Goal: Task Accomplishment & Management: Use online tool/utility

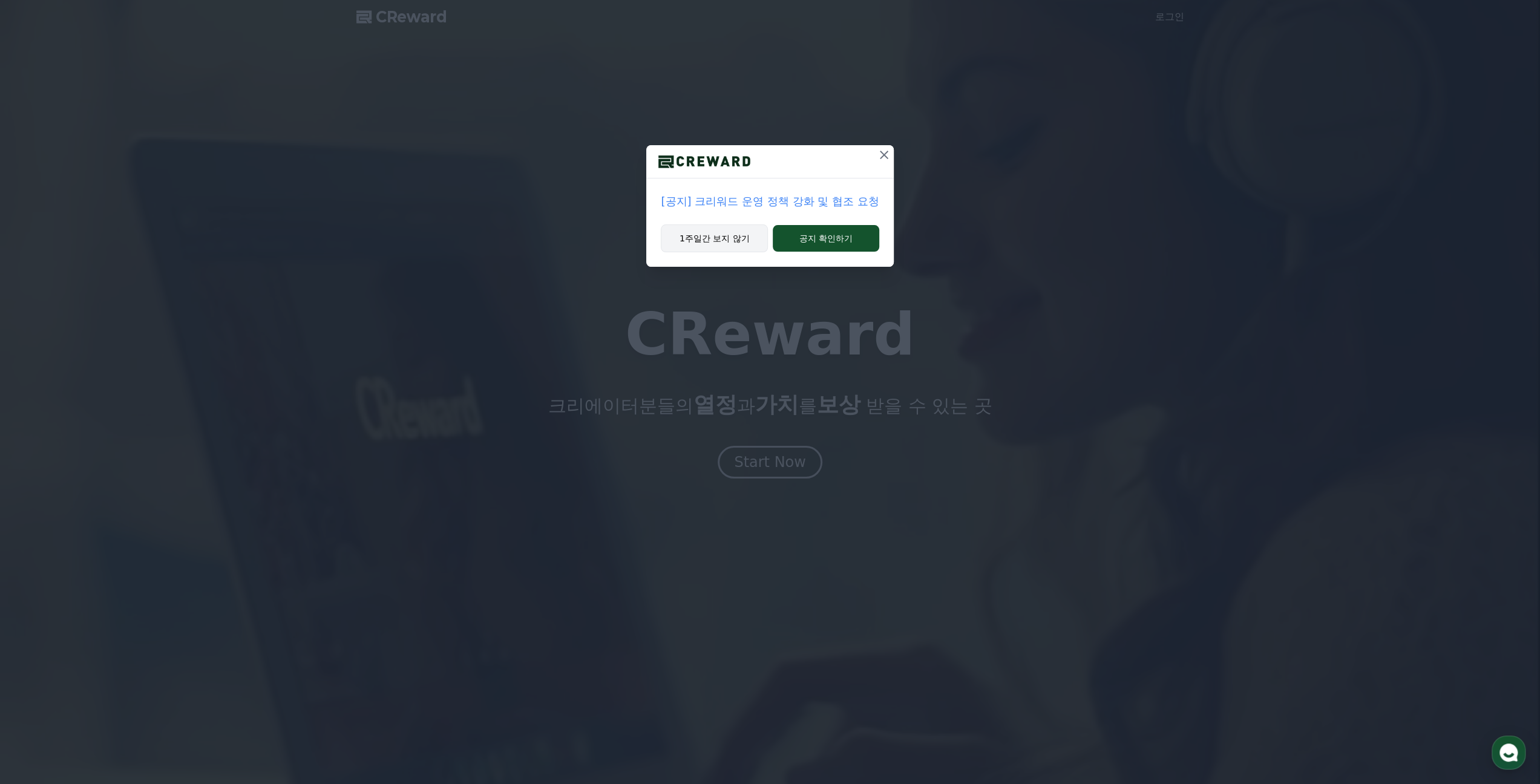
click at [748, 236] on button "1주일간 보지 않기" at bounding box center [715, 238] width 107 height 28
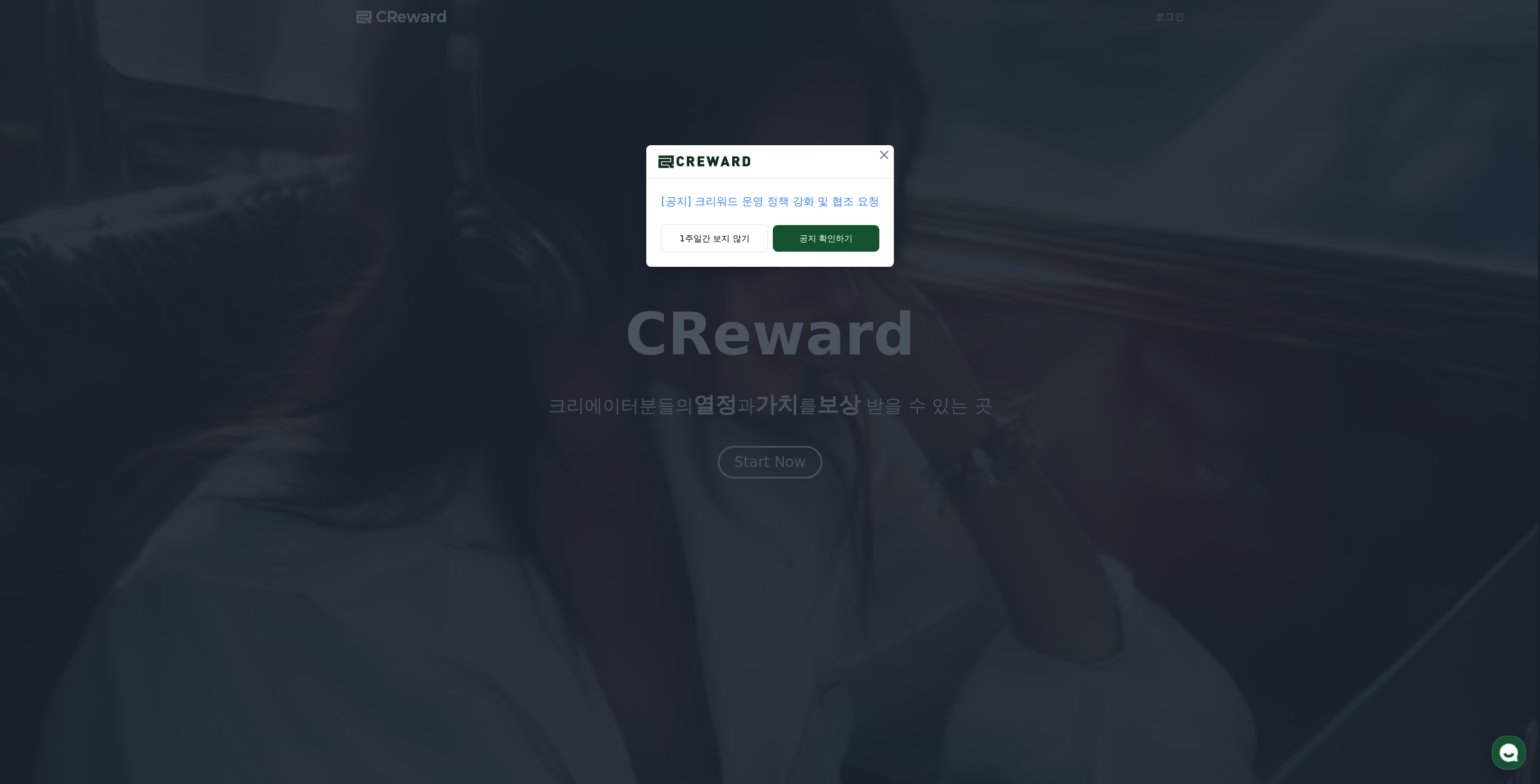
click at [885, 156] on icon at bounding box center [884, 155] width 8 height 8
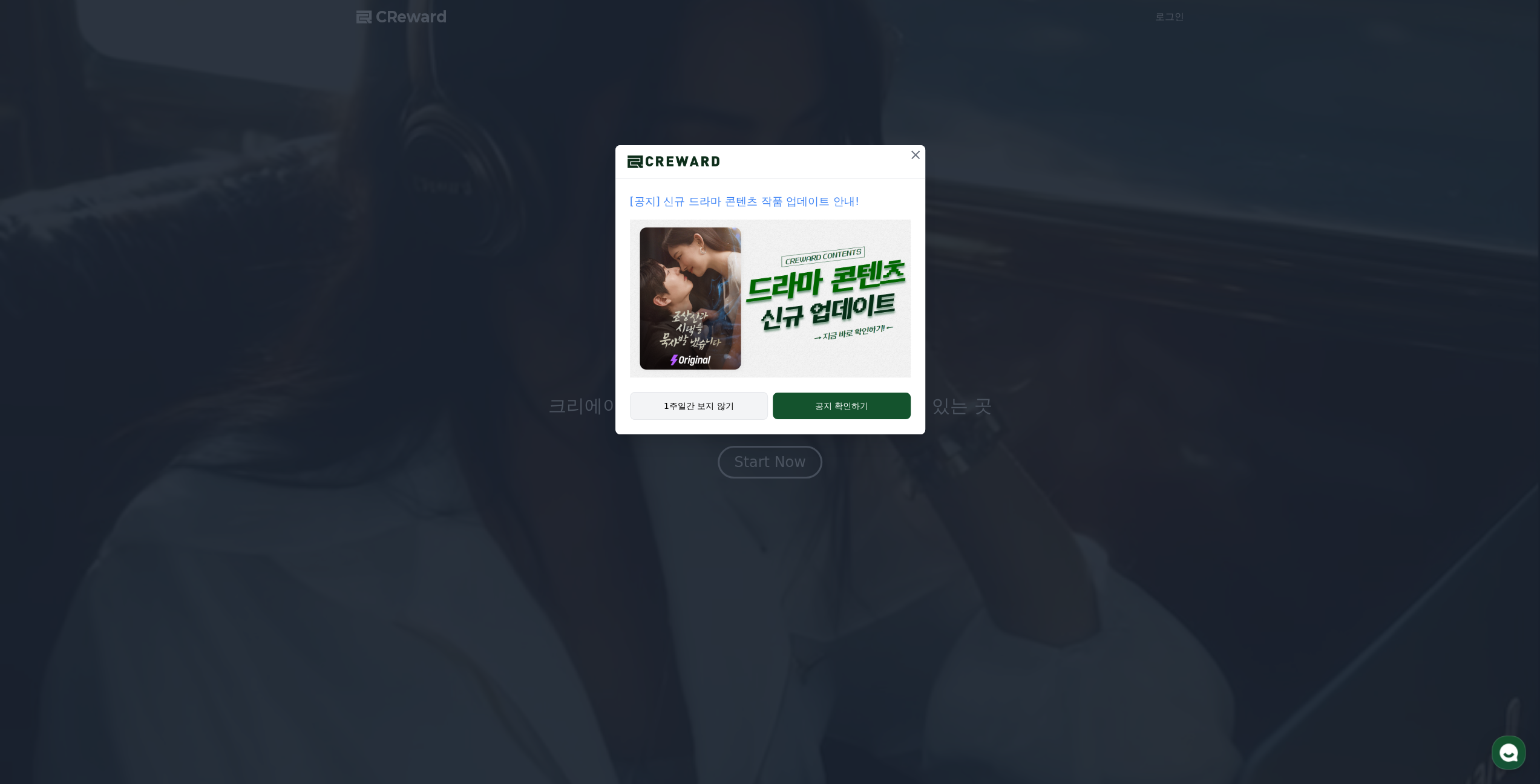
click at [732, 407] on button "1주일간 보지 않기" at bounding box center [699, 406] width 139 height 28
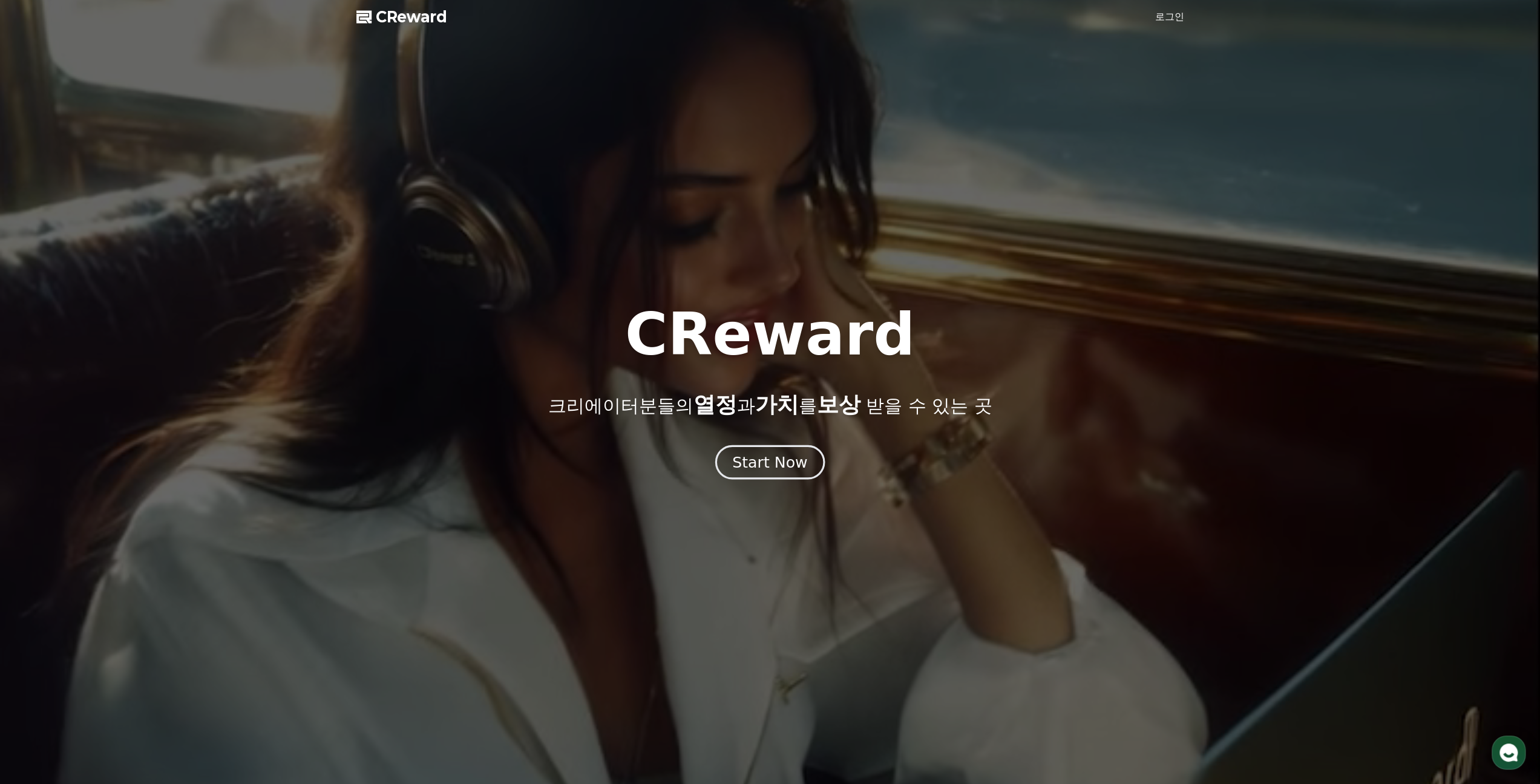
click at [787, 467] on div "Start Now" at bounding box center [770, 462] width 75 height 20
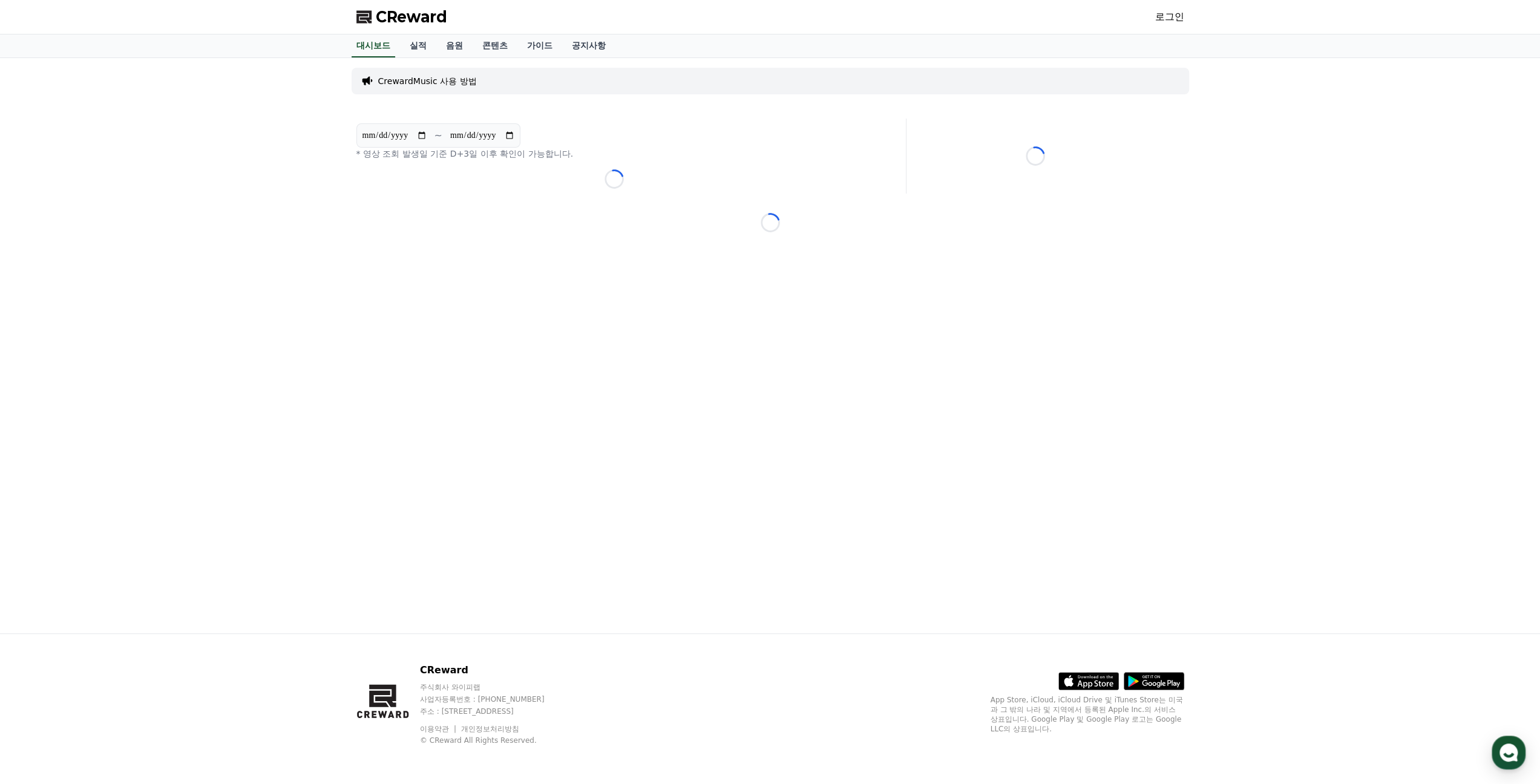
click at [402, 20] on span "CReward" at bounding box center [412, 17] width 71 height 19
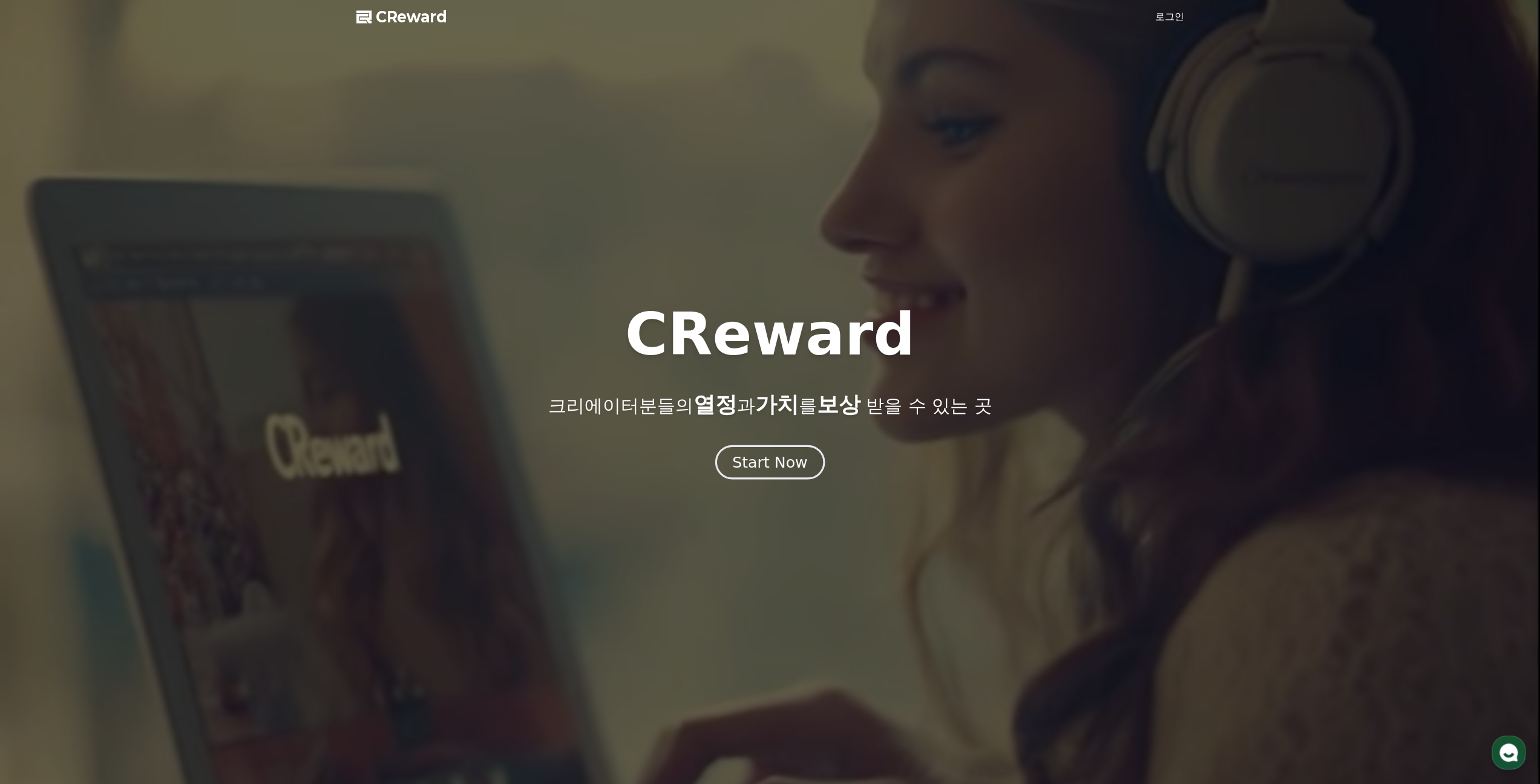
click at [779, 459] on div "Start Now" at bounding box center [770, 462] width 75 height 20
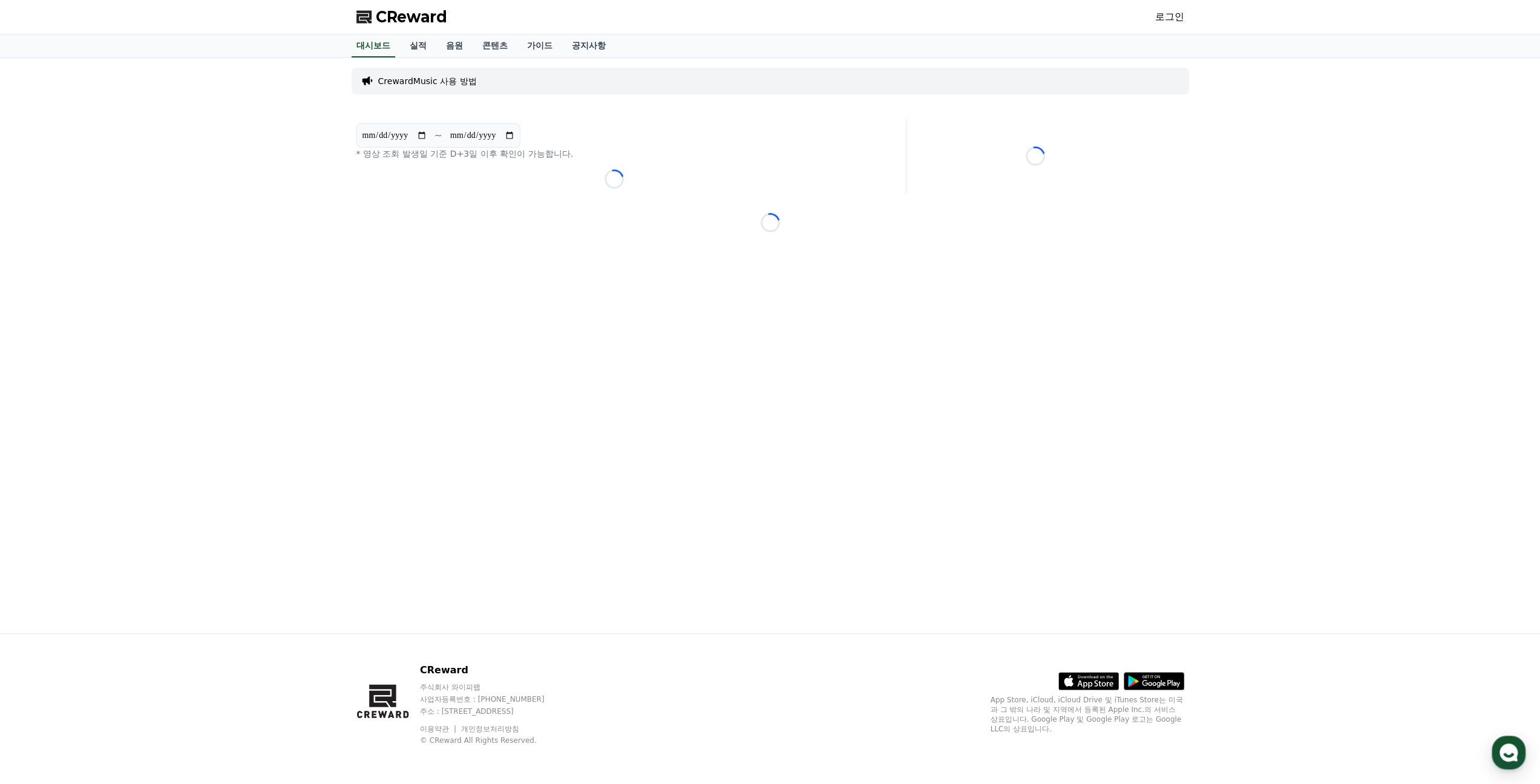
click at [1174, 15] on link "로그인" at bounding box center [1170, 17] width 29 height 15
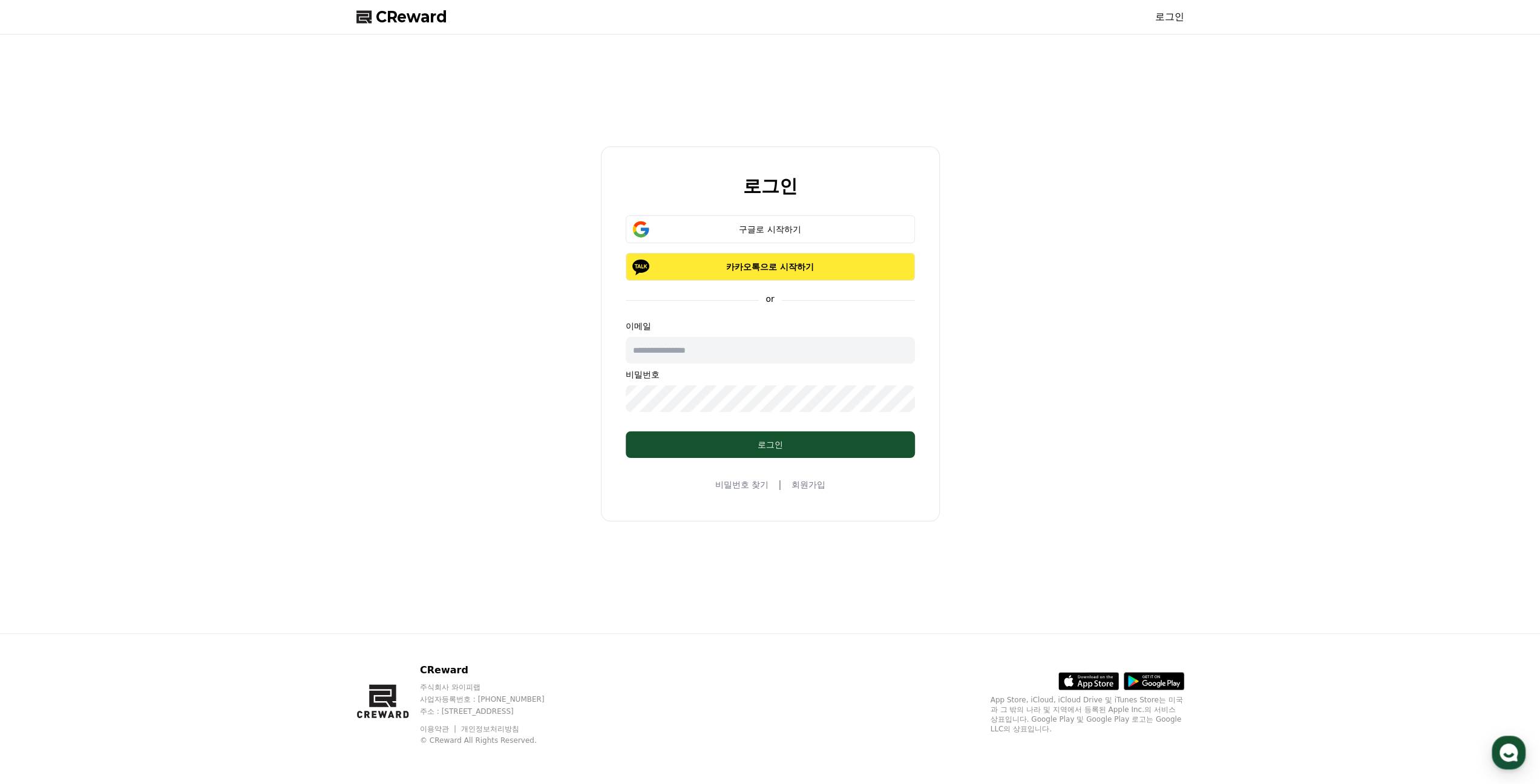
click at [767, 262] on p "카카오톡으로 시작하기" at bounding box center [770, 266] width 254 height 12
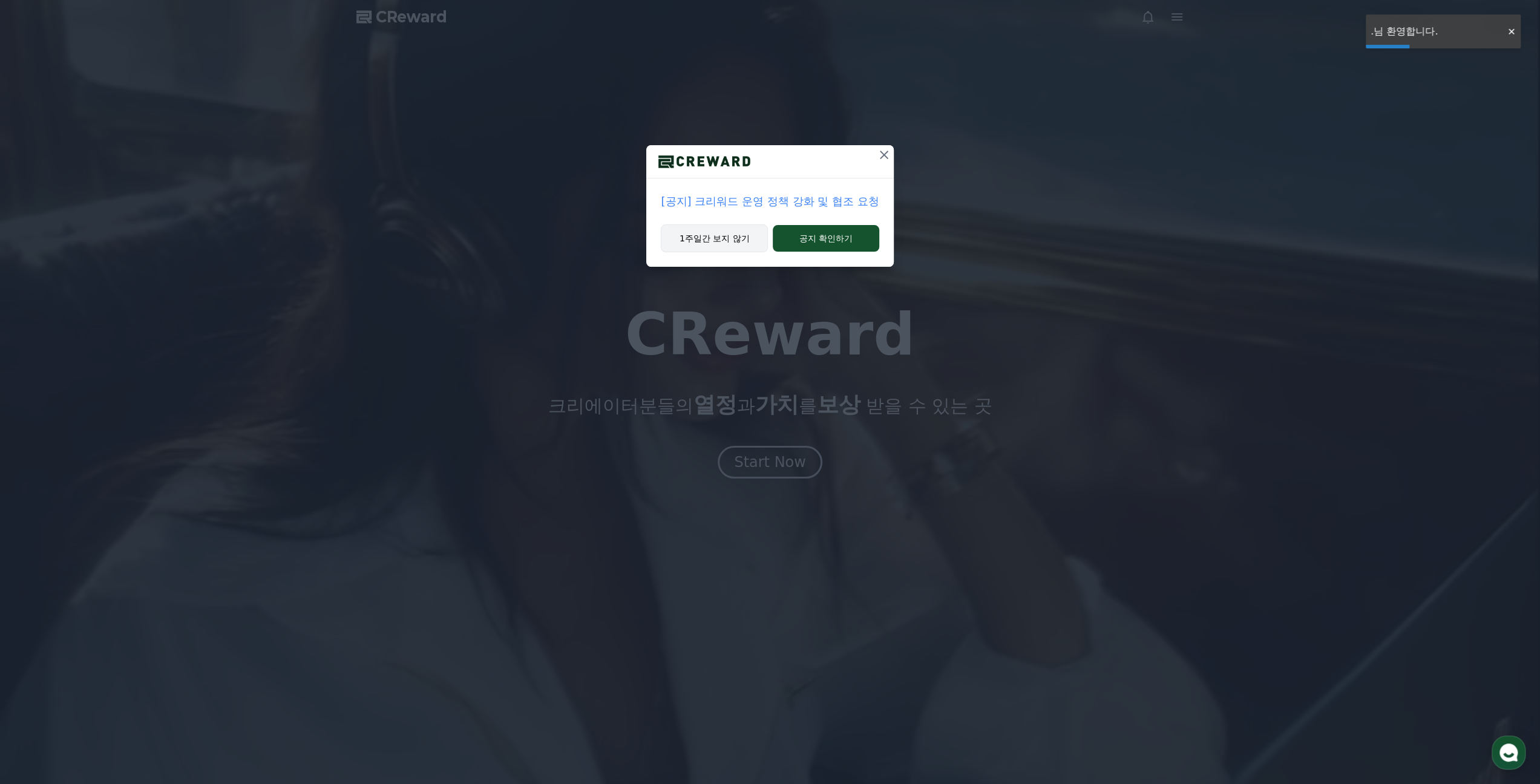
drag, startPoint x: 742, startPoint y: 238, endPoint x: 731, endPoint y: 236, distance: 11.2
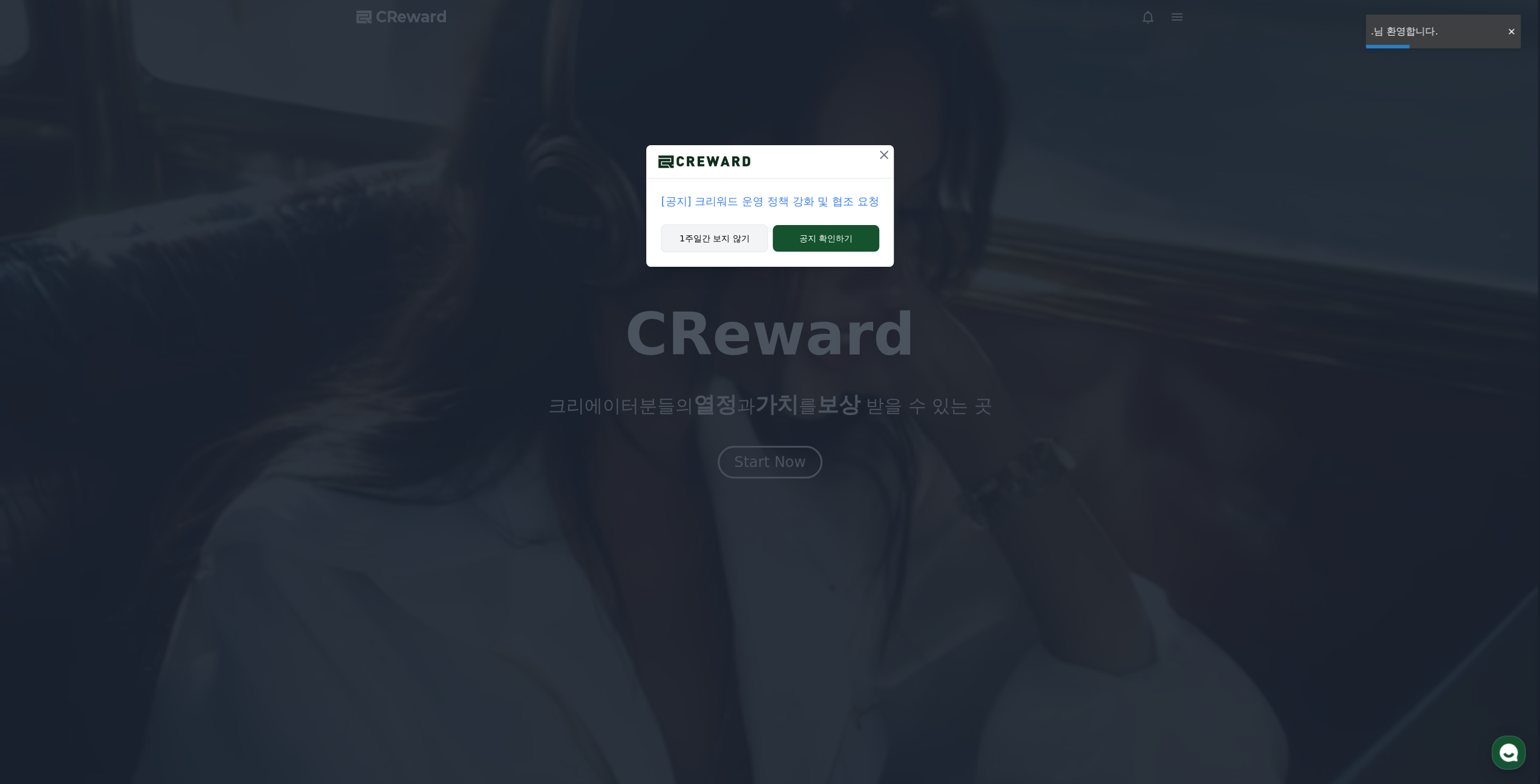
click at [742, 238] on button "1주일간 보지 않기" at bounding box center [715, 238] width 107 height 28
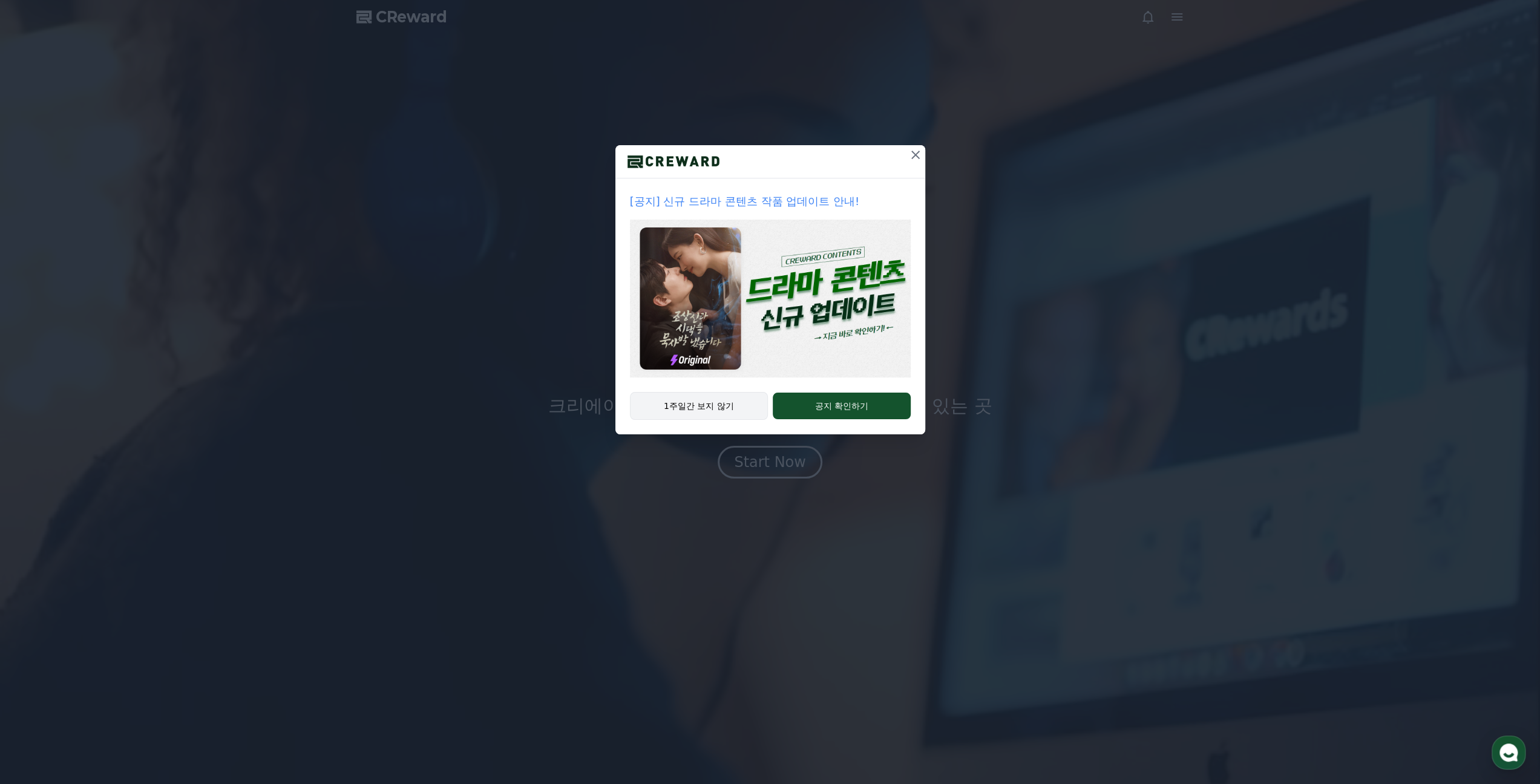
click at [739, 405] on button "1주일간 보지 않기" at bounding box center [699, 406] width 139 height 28
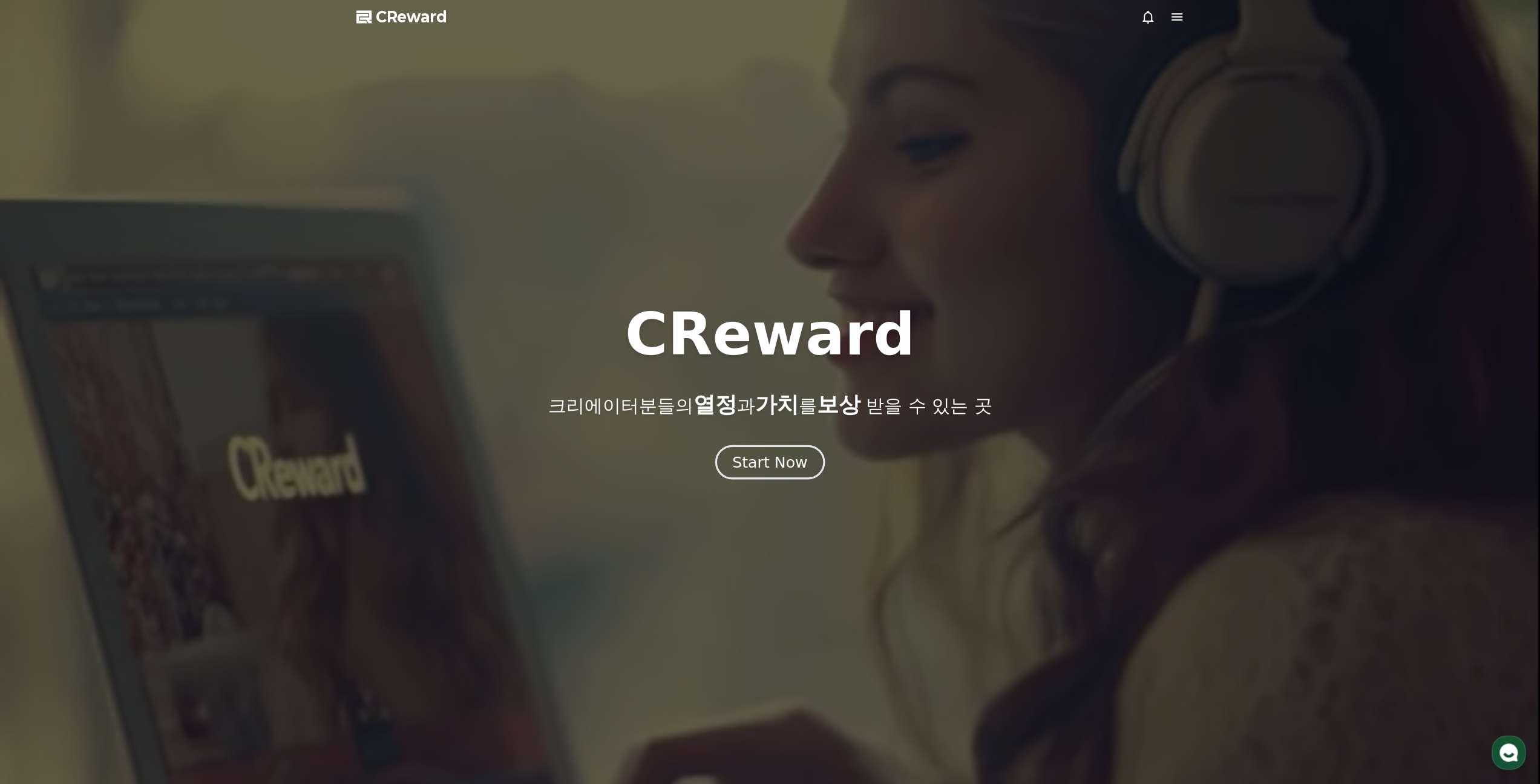
click at [779, 458] on div "Start Now" at bounding box center [770, 462] width 75 height 20
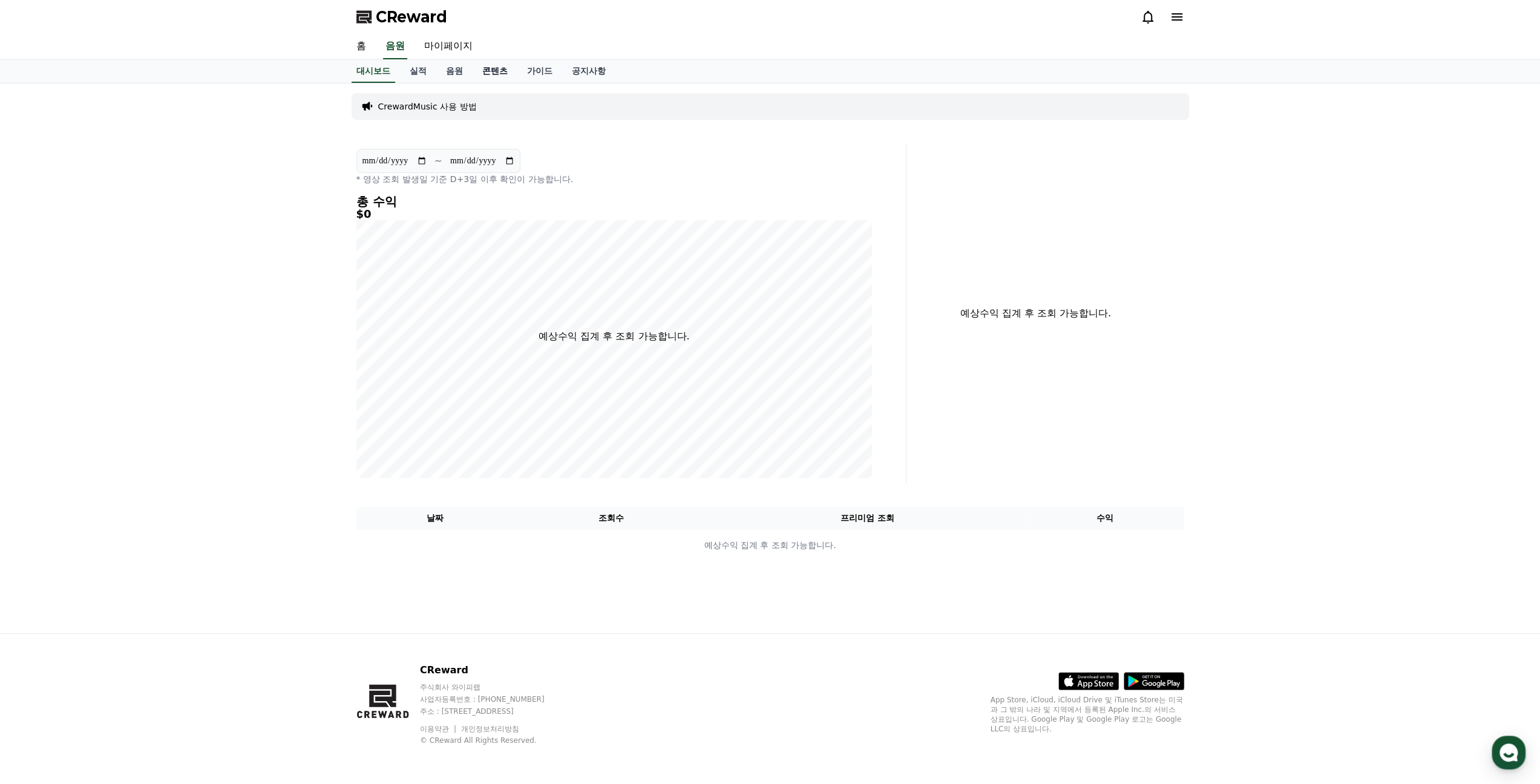
click at [489, 68] on link "콘텐츠" at bounding box center [494, 71] width 45 height 23
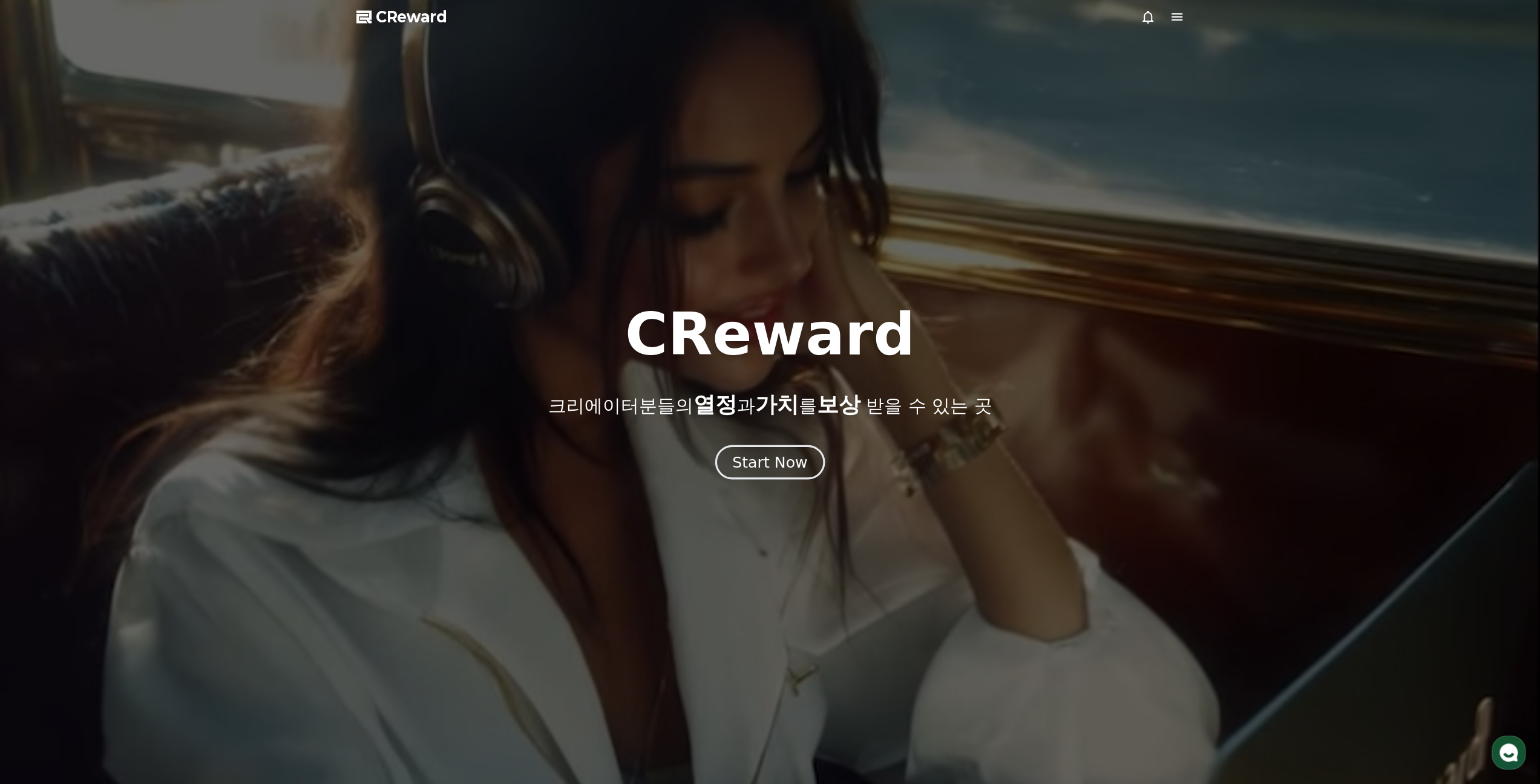
click at [772, 455] on div "Start Now" at bounding box center [770, 462] width 75 height 20
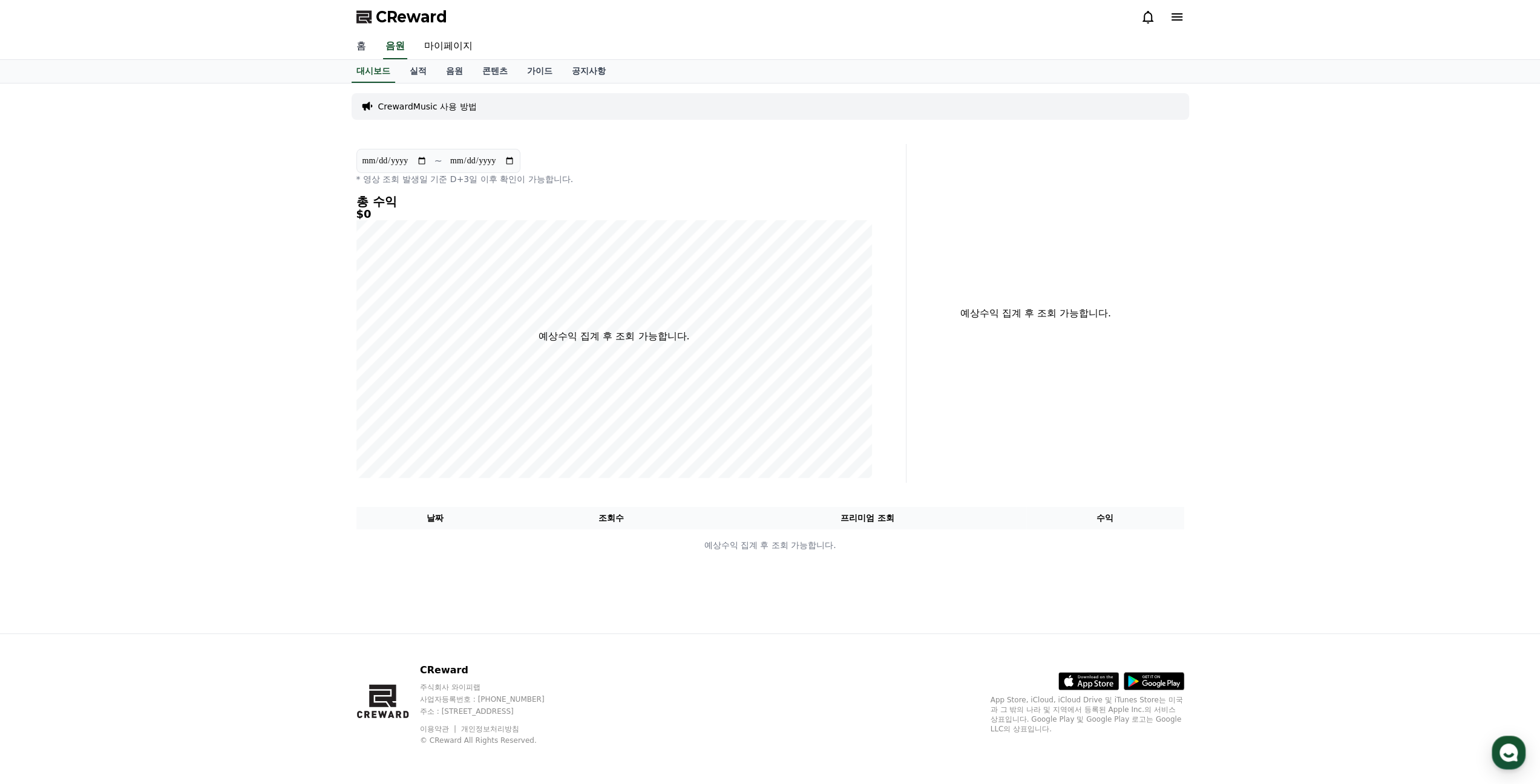
click at [367, 47] on link "홈" at bounding box center [361, 46] width 29 height 25
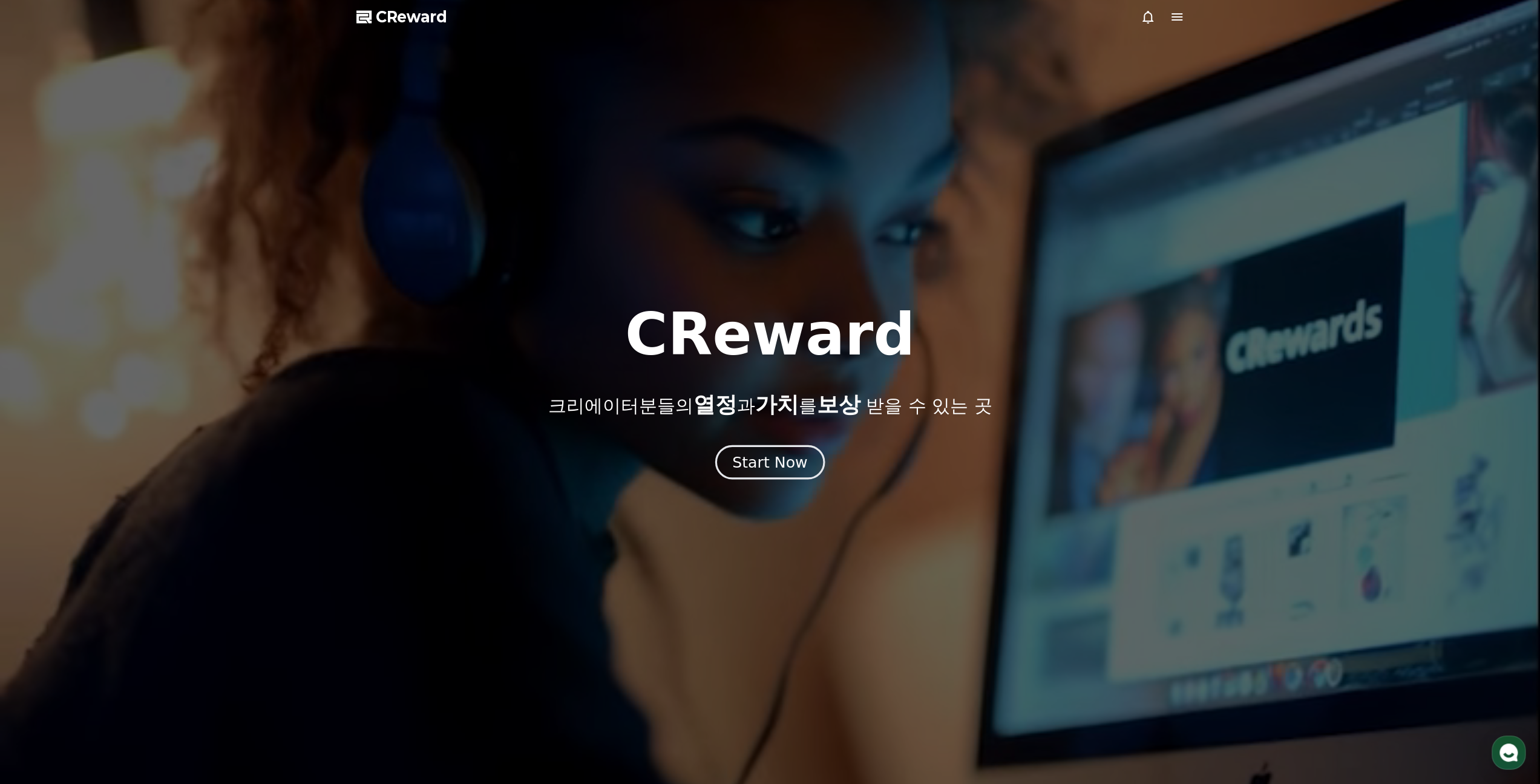
click at [736, 466] on div "Start Now" at bounding box center [770, 462] width 75 height 20
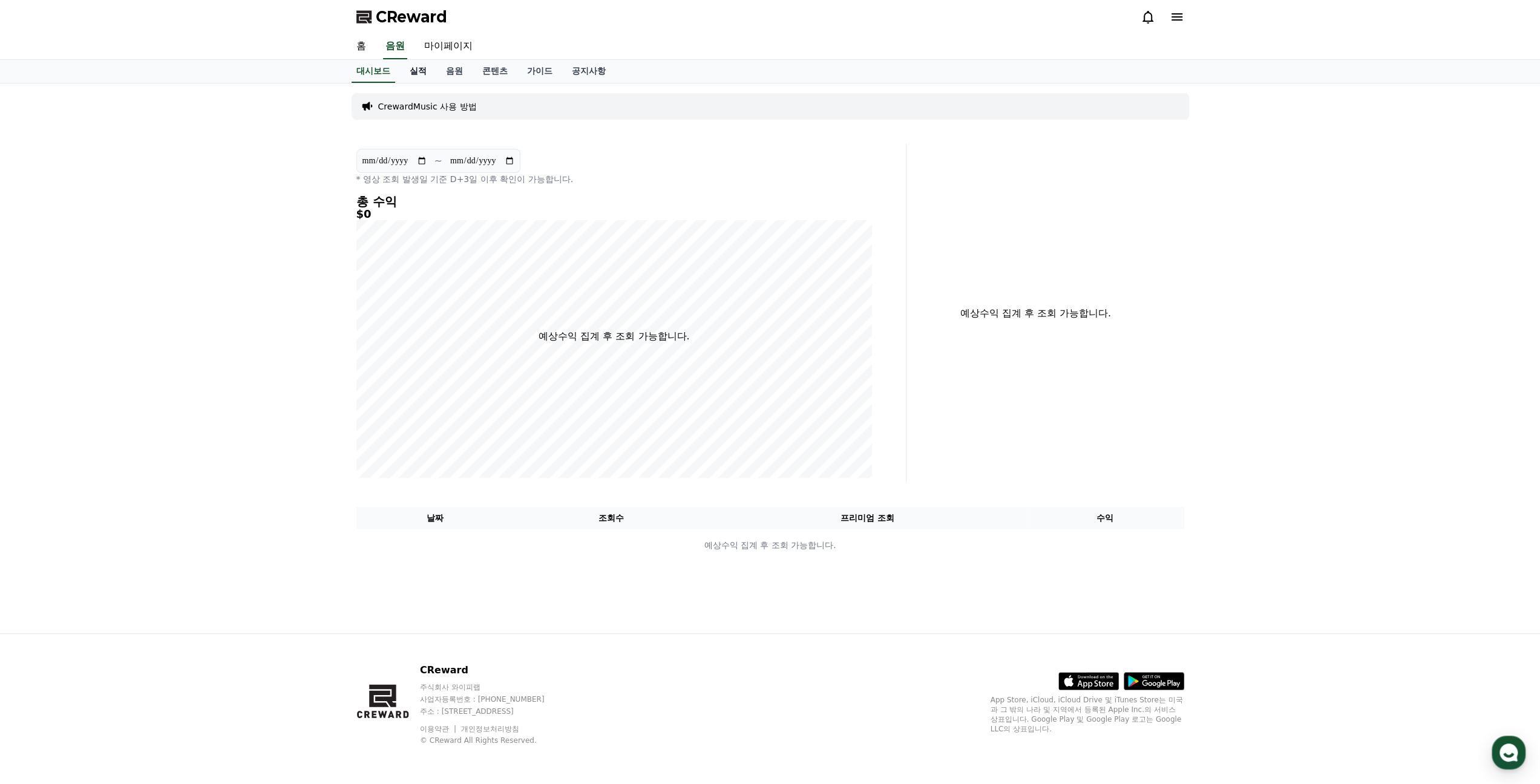
click at [424, 73] on link "실적" at bounding box center [418, 71] width 36 height 23
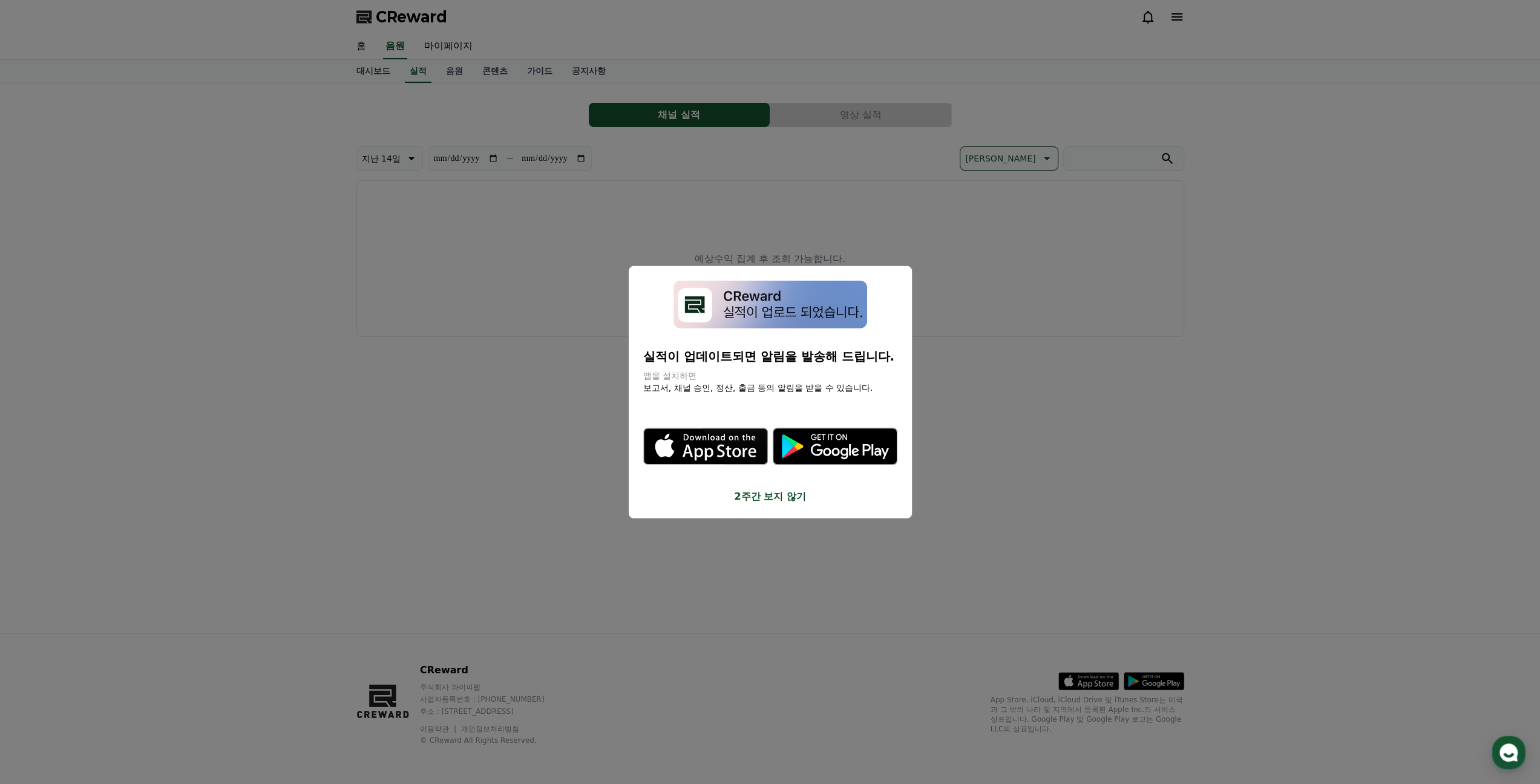
click at [581, 293] on button "close modal" at bounding box center [770, 392] width 1540 height 784
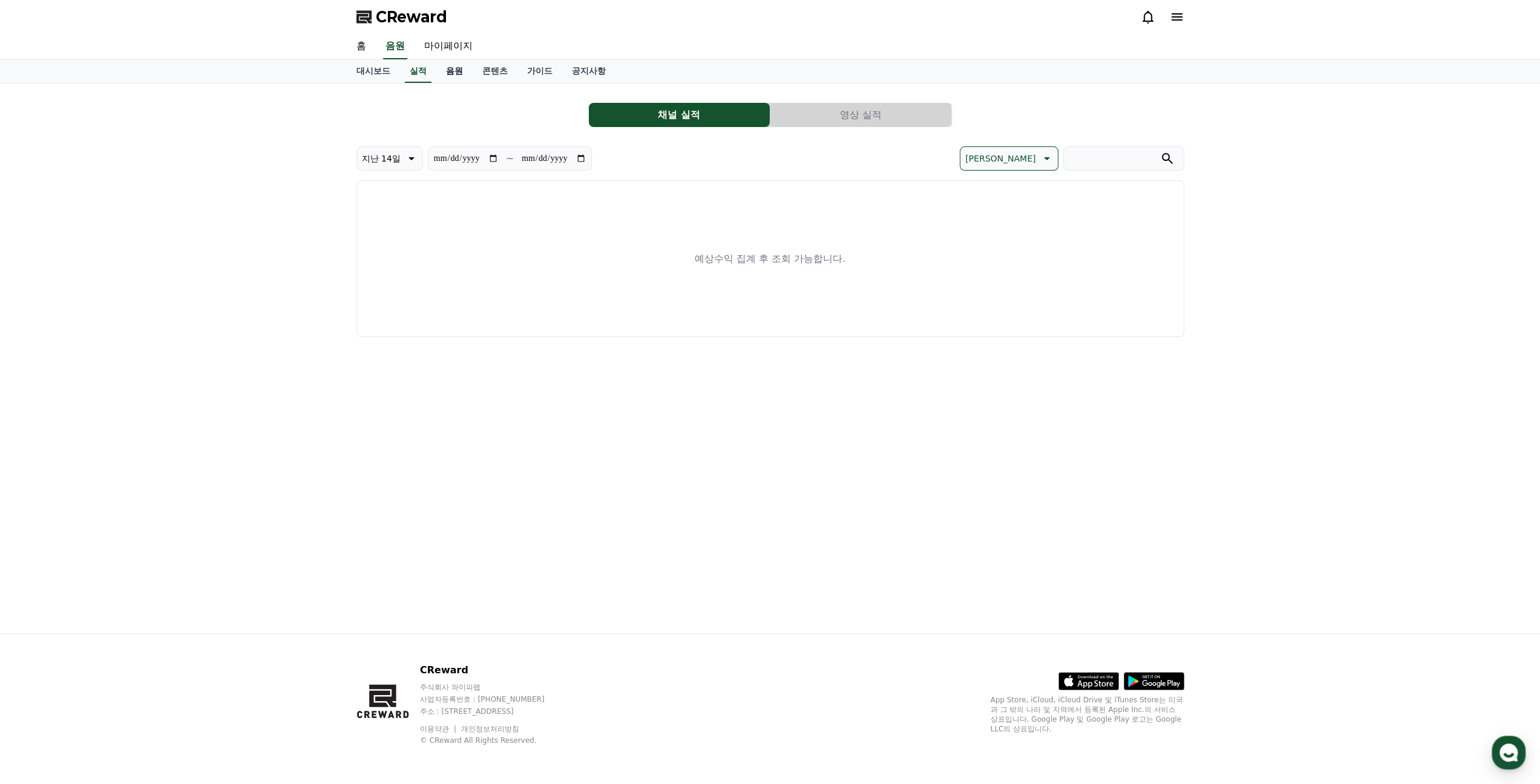
click at [460, 70] on link "음원" at bounding box center [454, 71] width 36 height 23
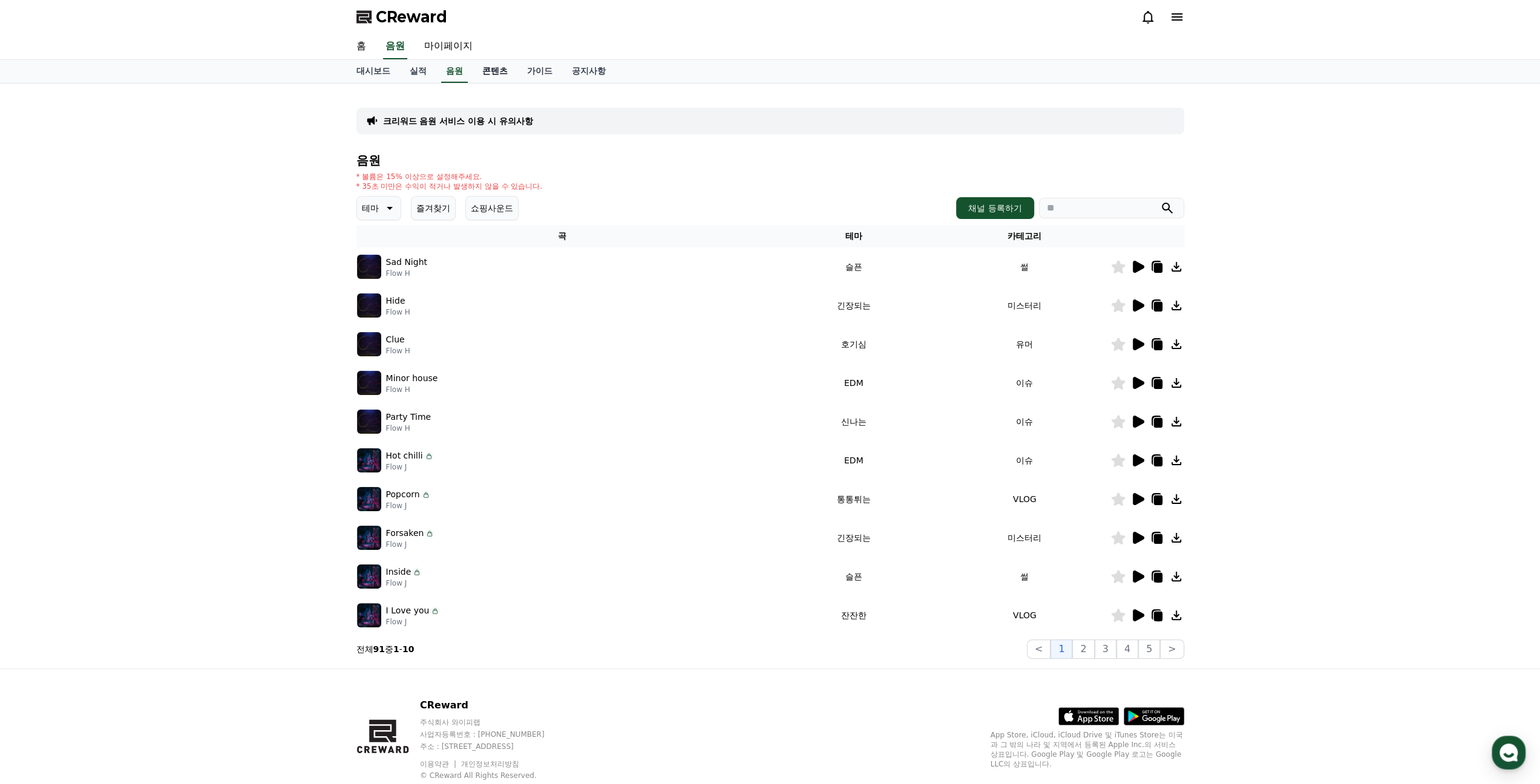
click at [484, 70] on link "콘텐츠" at bounding box center [494, 71] width 45 height 23
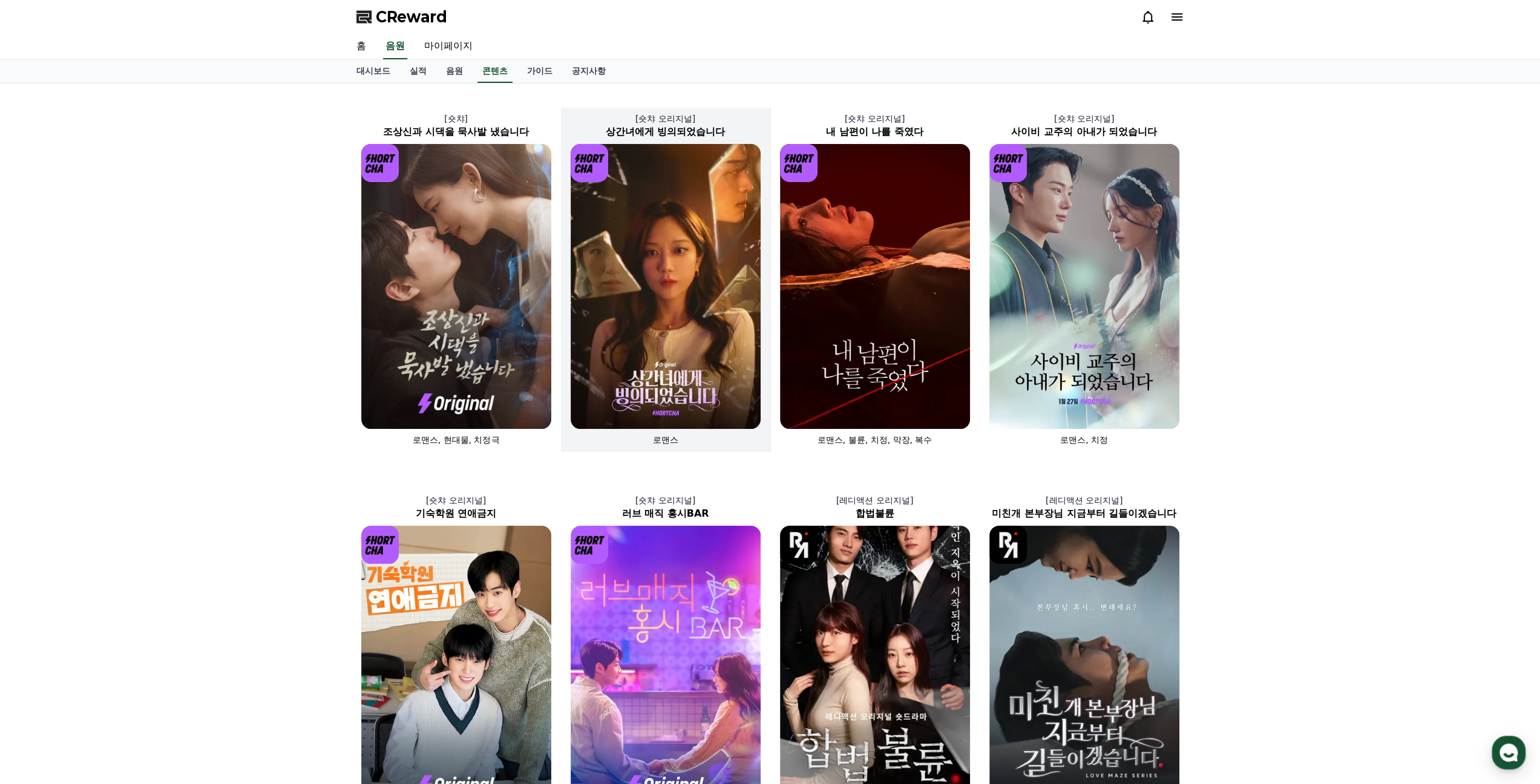
click at [664, 269] on img at bounding box center [665, 287] width 190 height 285
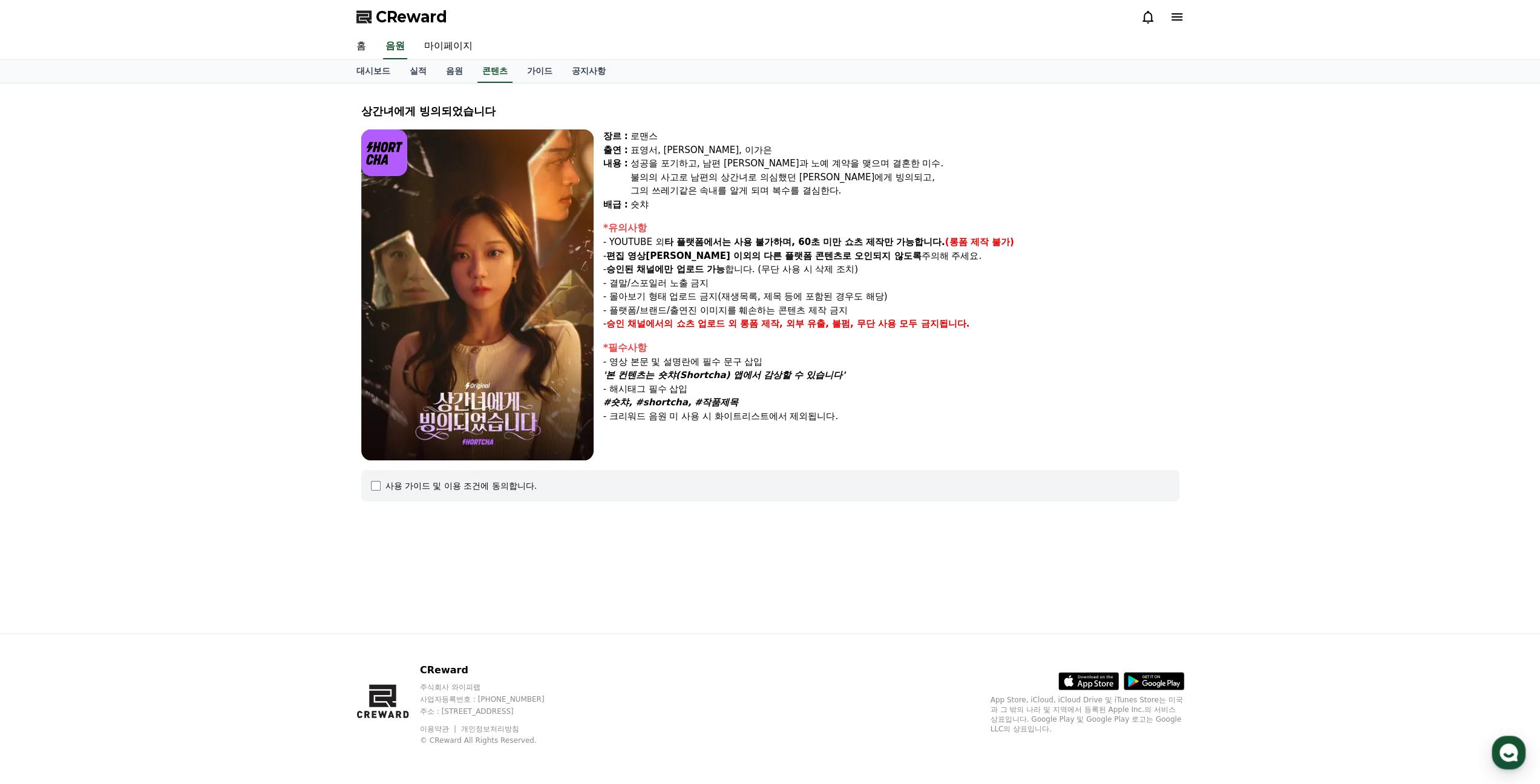
click at [470, 490] on div "사용 가이드 및 이용 조건에 동의합니다." at bounding box center [461, 485] width 151 height 12
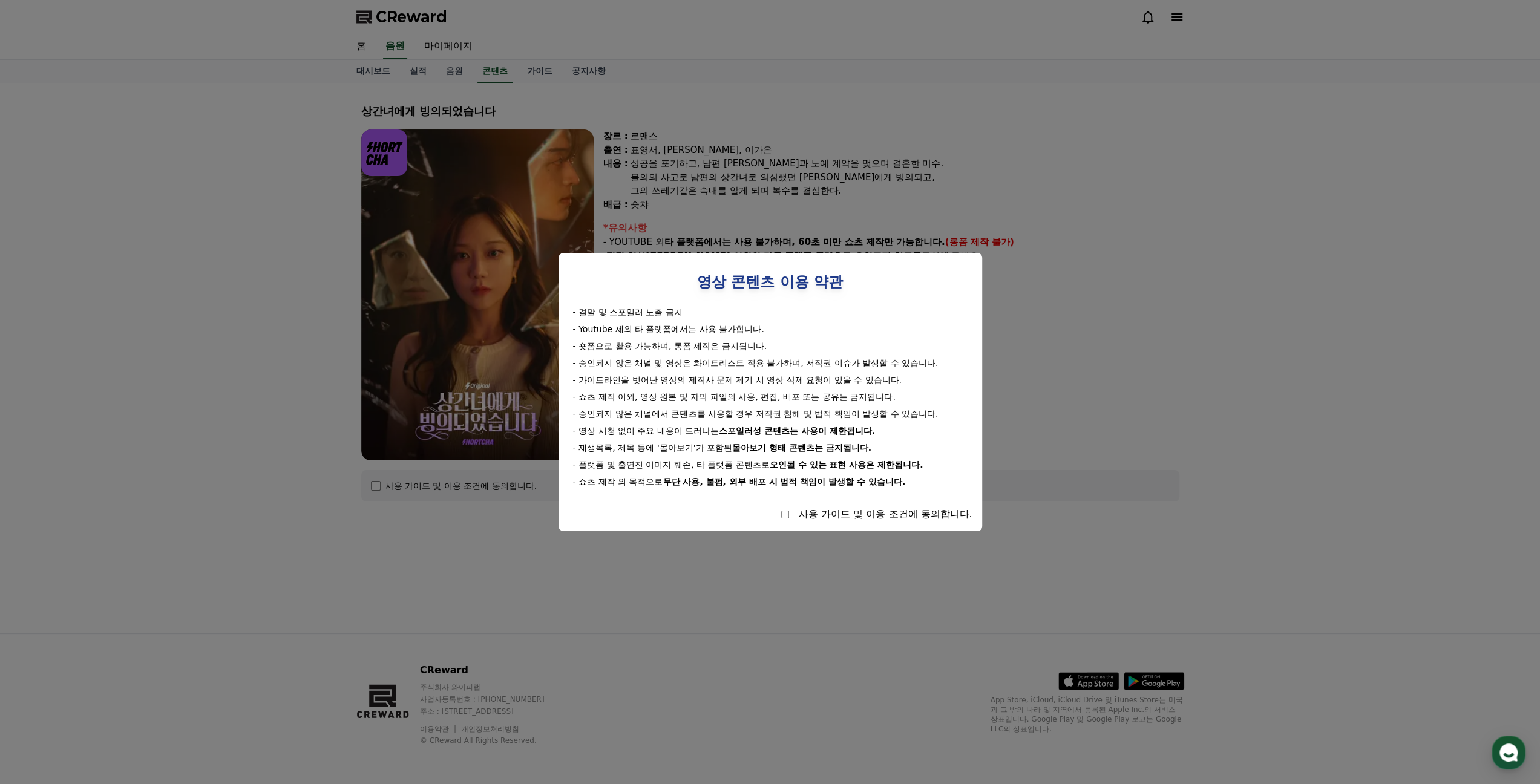
drag, startPoint x: 847, startPoint y: 518, endPoint x: 794, endPoint y: 518, distance: 53.0
click at [847, 518] on div "사용 가이드 및 이용 조건에 동의합니다." at bounding box center [885, 514] width 173 height 15
select select
